Goal: Transaction & Acquisition: Book appointment/travel/reservation

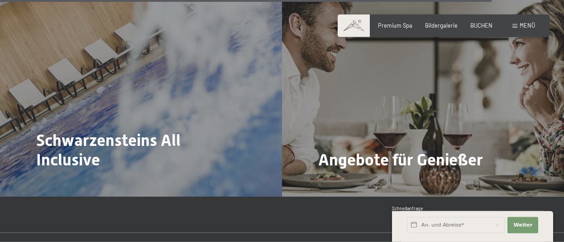
scroll to position [3287, 0]
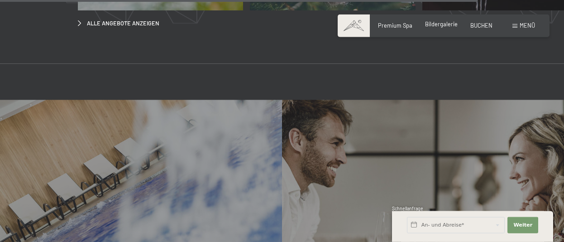
click at [443, 25] on span "Bildergalerie" at bounding box center [441, 23] width 33 height 7
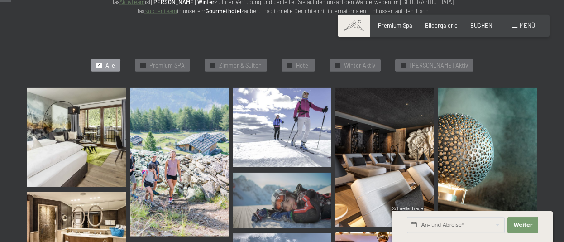
scroll to position [157, 0]
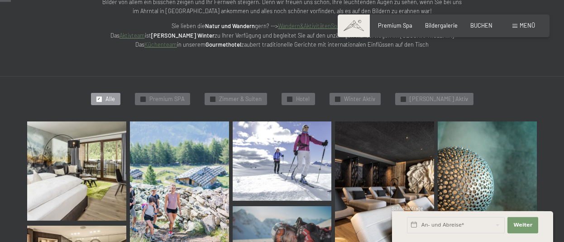
click at [61, 164] on img at bounding box center [76, 170] width 99 height 99
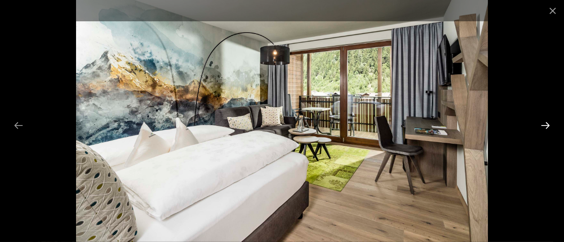
click at [549, 125] on button "Next slide" at bounding box center [545, 125] width 19 height 18
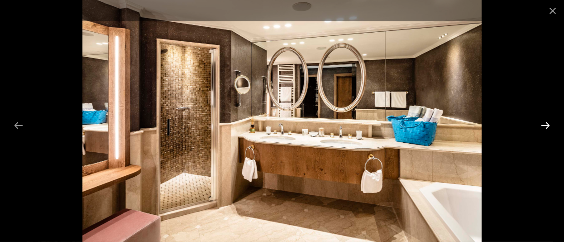
click at [549, 125] on button "Next slide" at bounding box center [545, 125] width 19 height 18
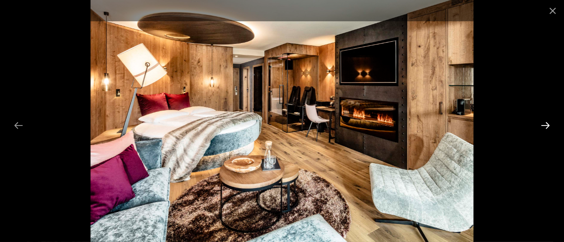
click at [549, 125] on button "Next slide" at bounding box center [545, 125] width 19 height 18
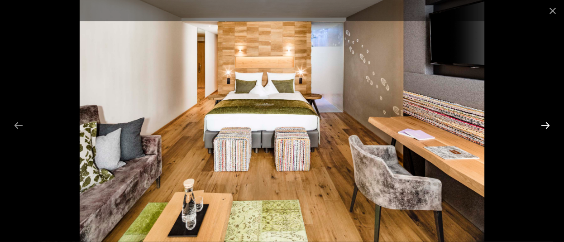
click at [549, 125] on button "Next slide" at bounding box center [545, 125] width 19 height 18
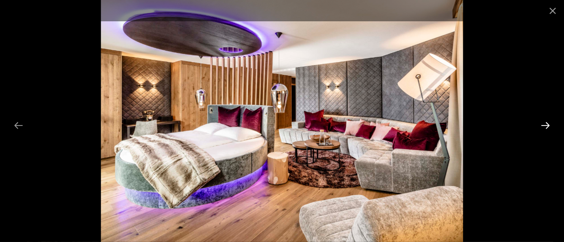
click at [549, 125] on button "Next slide" at bounding box center [545, 125] width 19 height 18
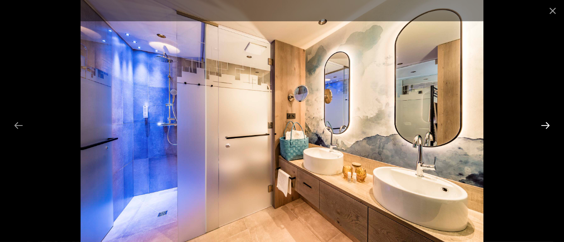
click at [549, 125] on button "Next slide" at bounding box center [545, 125] width 19 height 18
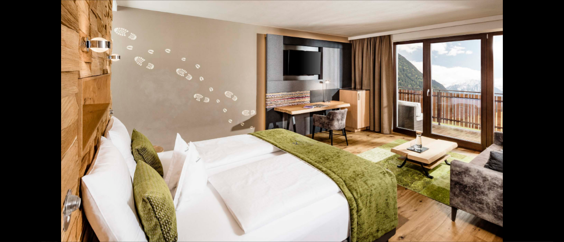
click at [549, 125] on button "Next slide" at bounding box center [550, 125] width 19 height 18
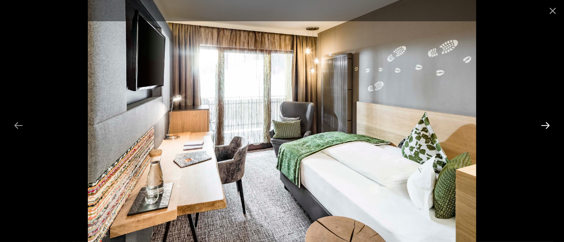
click at [549, 125] on button "Next slide" at bounding box center [545, 125] width 19 height 18
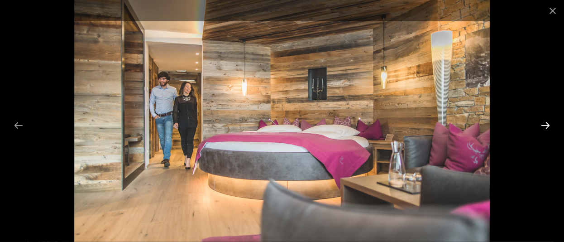
click at [549, 125] on button "Next slide" at bounding box center [545, 125] width 19 height 18
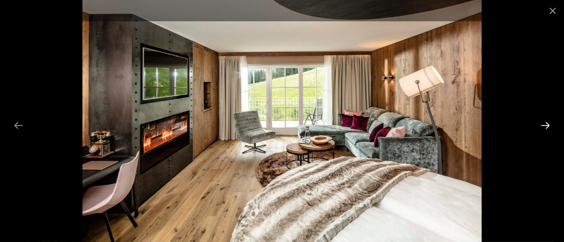
click at [549, 125] on button "Next slide" at bounding box center [545, 125] width 19 height 18
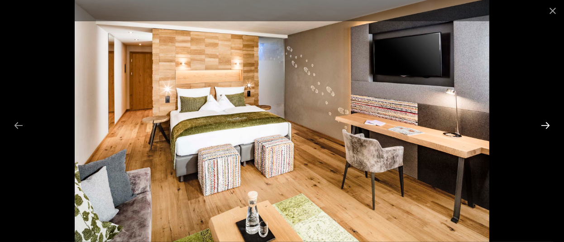
click at [549, 125] on button "Next slide" at bounding box center [545, 125] width 19 height 18
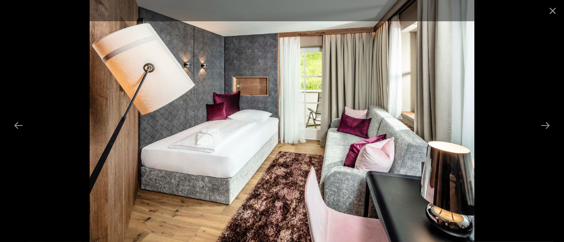
scroll to position [773, 0]
click at [548, 125] on button "Next slide" at bounding box center [545, 125] width 19 height 18
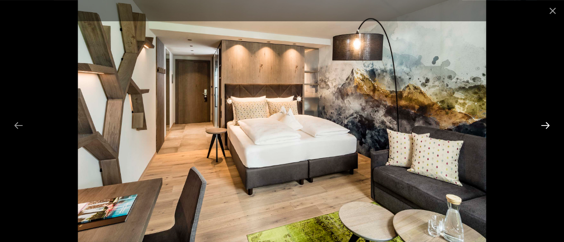
click at [548, 125] on button "Next slide" at bounding box center [545, 125] width 19 height 18
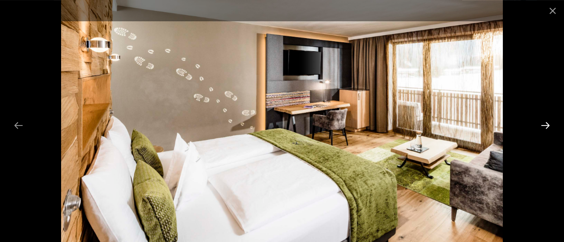
click at [548, 125] on button "Next slide" at bounding box center [545, 125] width 19 height 18
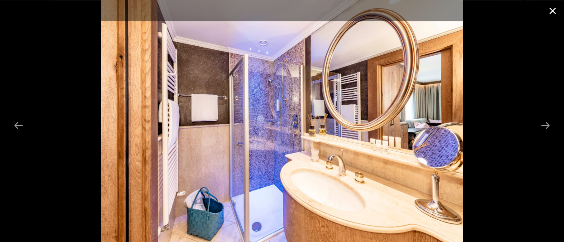
click at [553, 9] on button "Close gallery" at bounding box center [553, 10] width 23 height 21
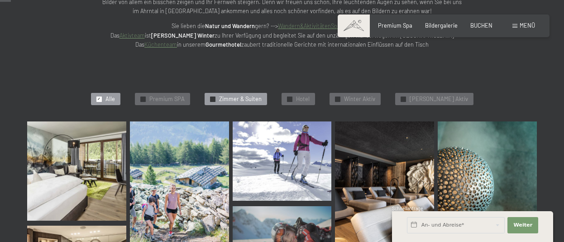
click at [262, 97] on span "Zimmer & Suiten" at bounding box center [240, 99] width 43 height 8
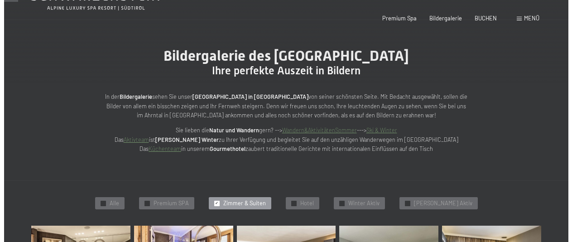
scroll to position [0, 0]
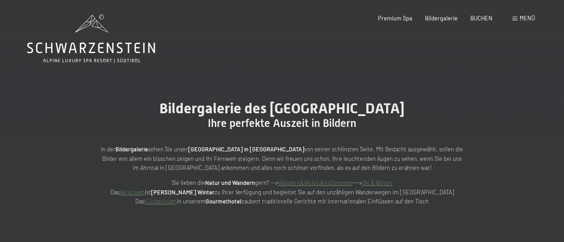
click at [518, 19] on div "Menü" at bounding box center [524, 18] width 23 height 8
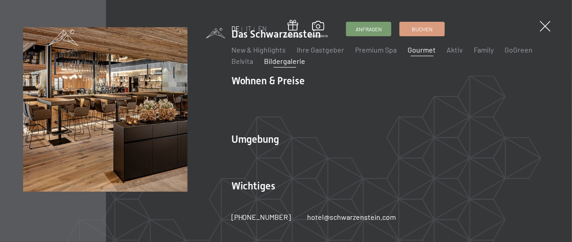
click at [421, 50] on link "Gourmet" at bounding box center [422, 49] width 28 height 9
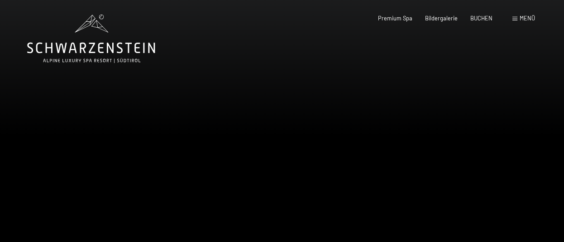
click at [519, 19] on div "Menü" at bounding box center [524, 18] width 23 height 8
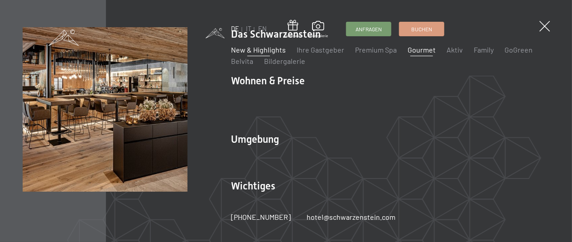
click at [277, 51] on link "New & Highlights" at bounding box center [258, 49] width 55 height 9
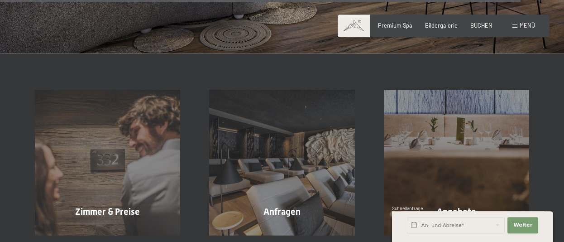
scroll to position [2724, 0]
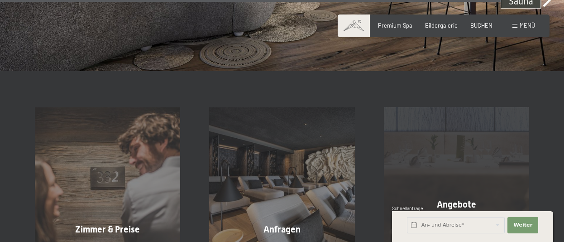
click at [472, 173] on div "Angebote Mehr erfahren" at bounding box center [457, 179] width 174 height 145
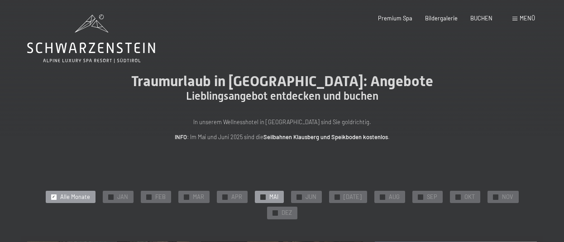
click at [270, 200] on span "MAI" at bounding box center [274, 197] width 9 height 8
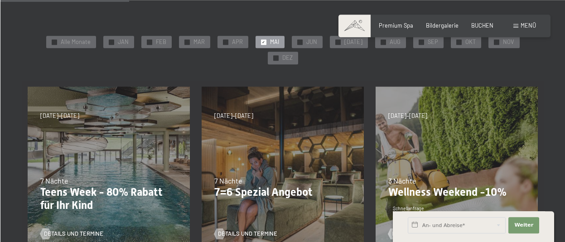
scroll to position [156, 0]
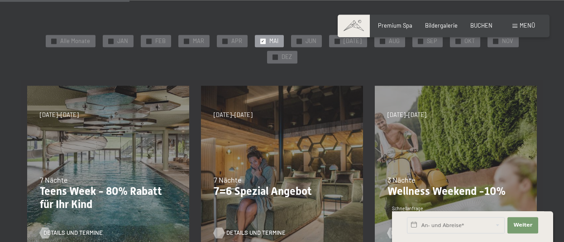
click at [267, 229] on span "Details und Termine" at bounding box center [255, 233] width 59 height 8
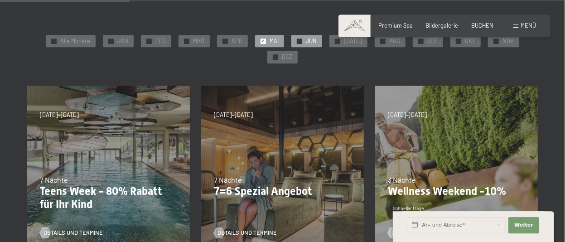
click at [306, 39] on span "JUN" at bounding box center [311, 41] width 11 height 8
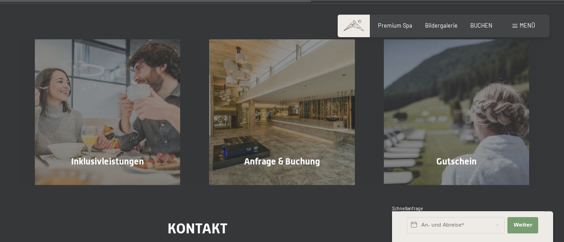
scroll to position [397, 0]
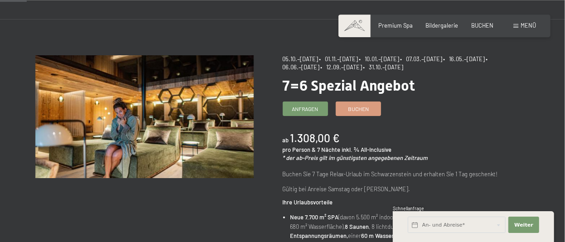
scroll to position [46, 0]
